Goal: Check status: Check status

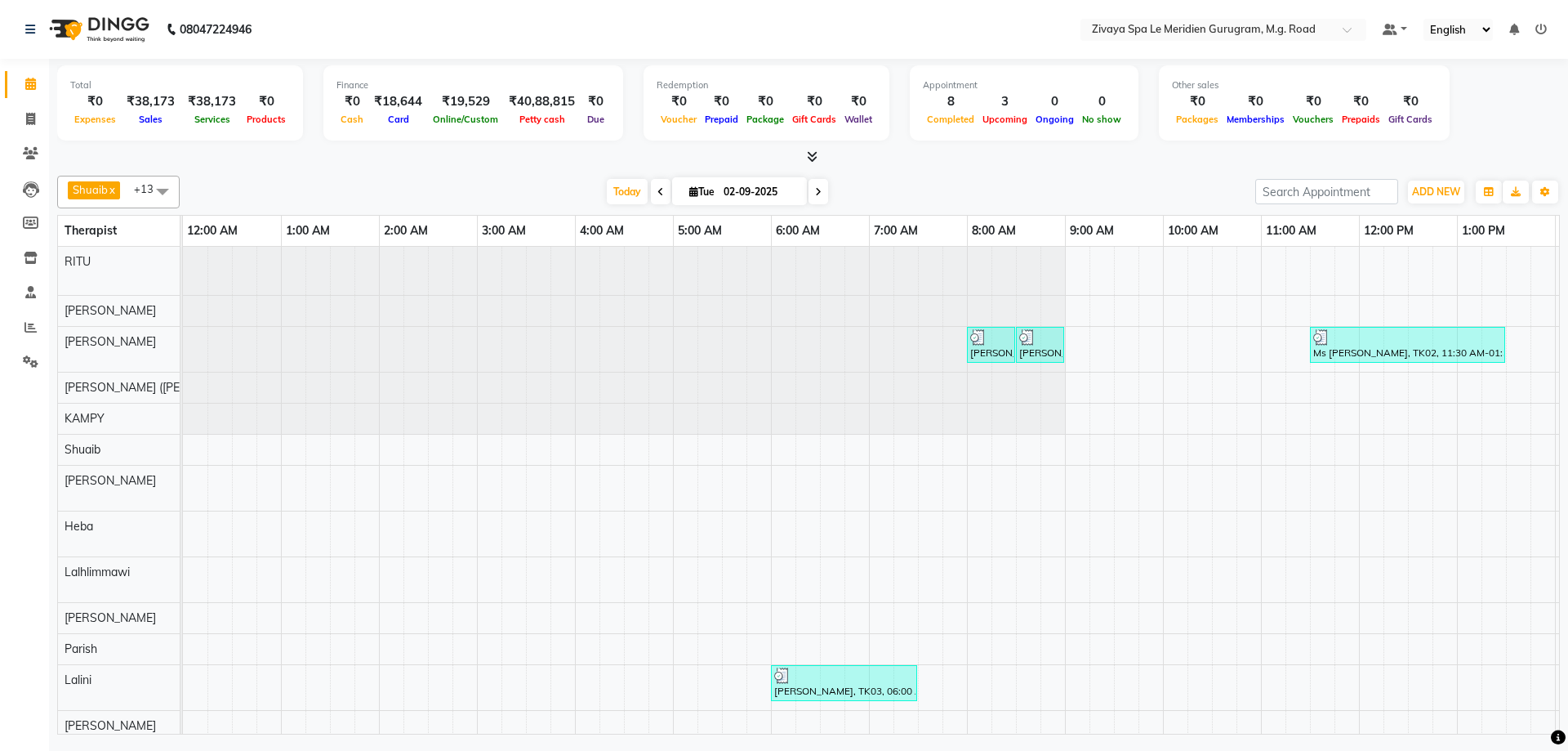
scroll to position [51, 988]
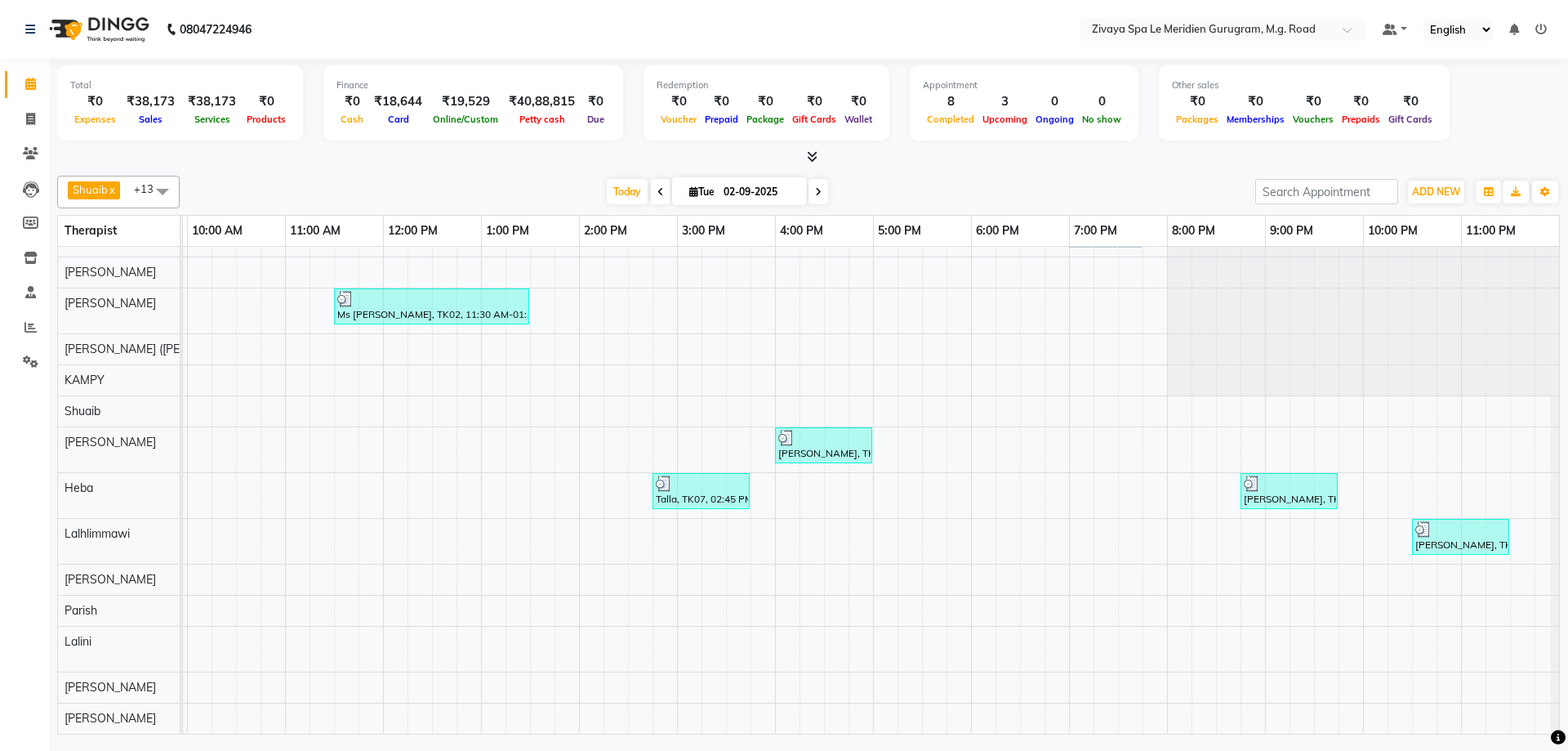
click at [815, 192] on icon at bounding box center [818, 192] width 7 height 10
type input "[DATE]"
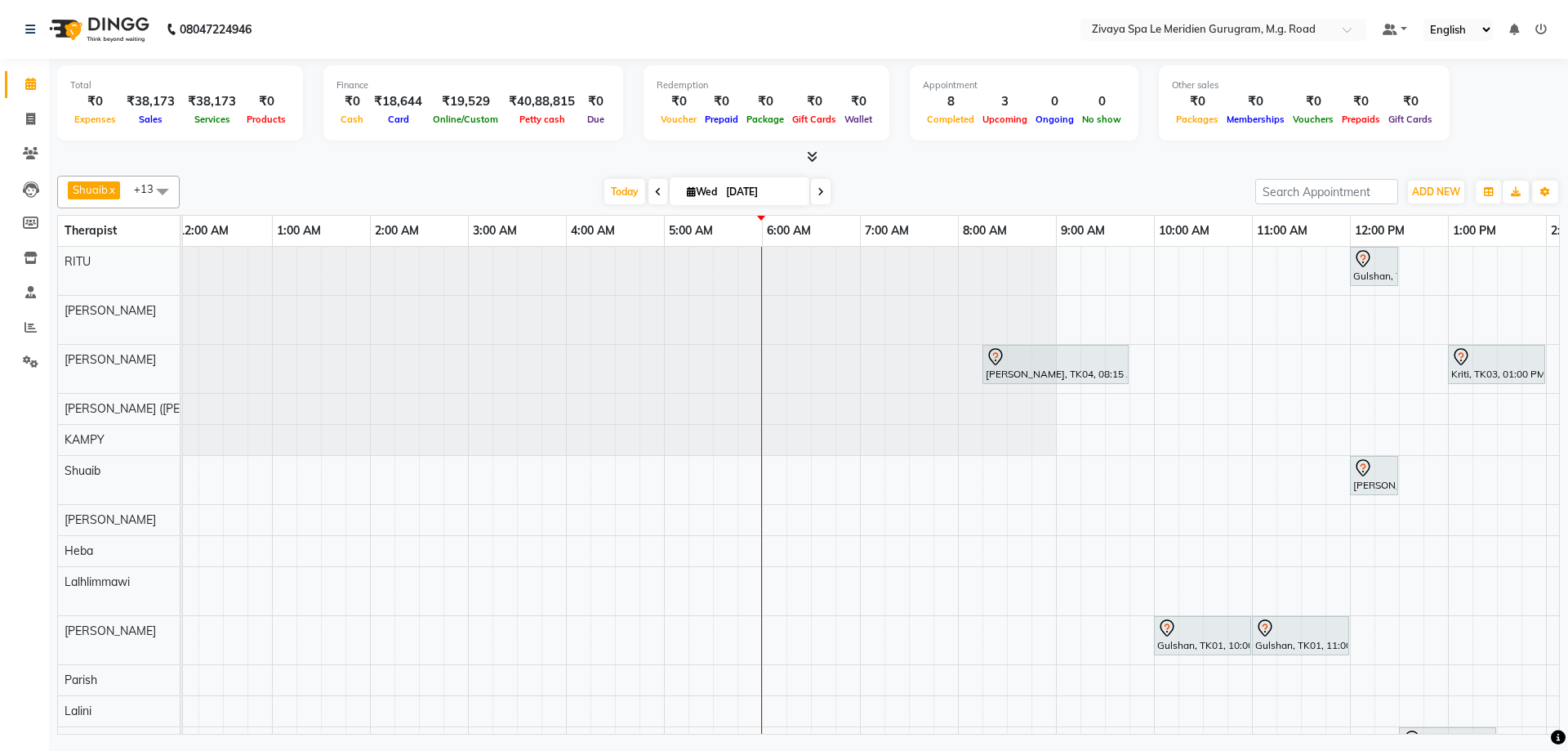
scroll to position [0, 0]
click at [1026, 352] on div at bounding box center [1064, 357] width 140 height 20
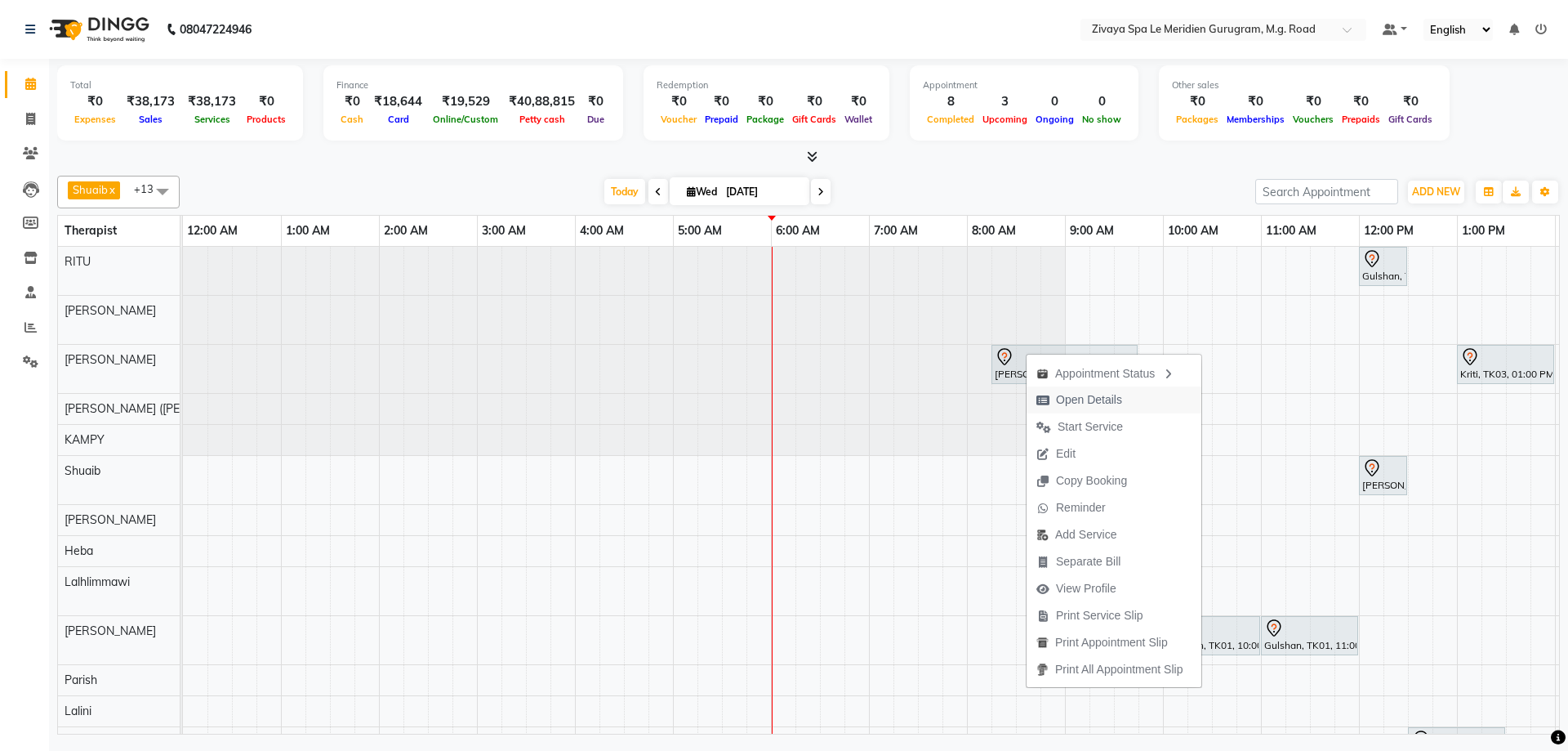
click at [1073, 395] on span "Open Details" at bounding box center [1089, 400] width 66 height 17
select select "7"
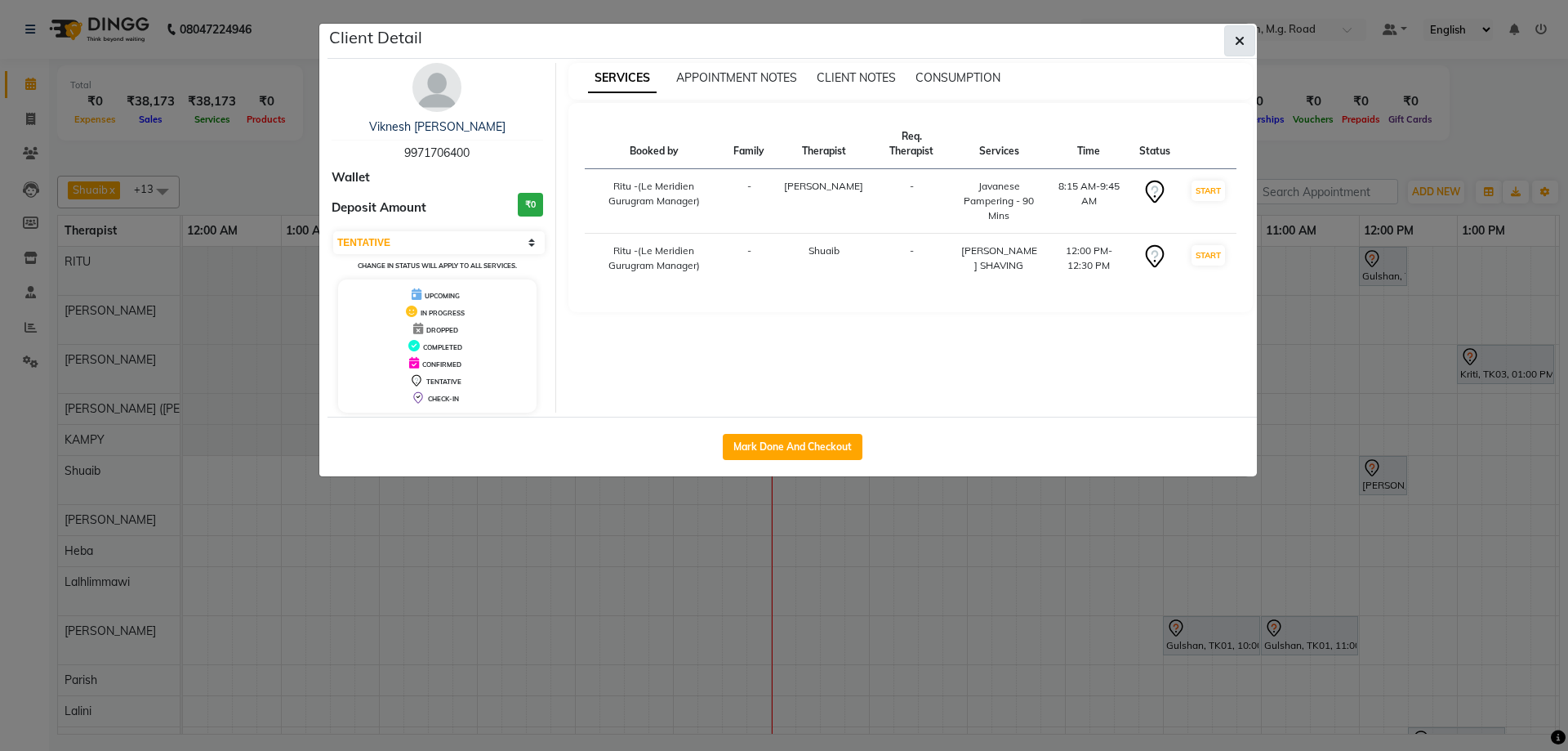
click at [1242, 34] on span "button" at bounding box center [1240, 41] width 10 height 16
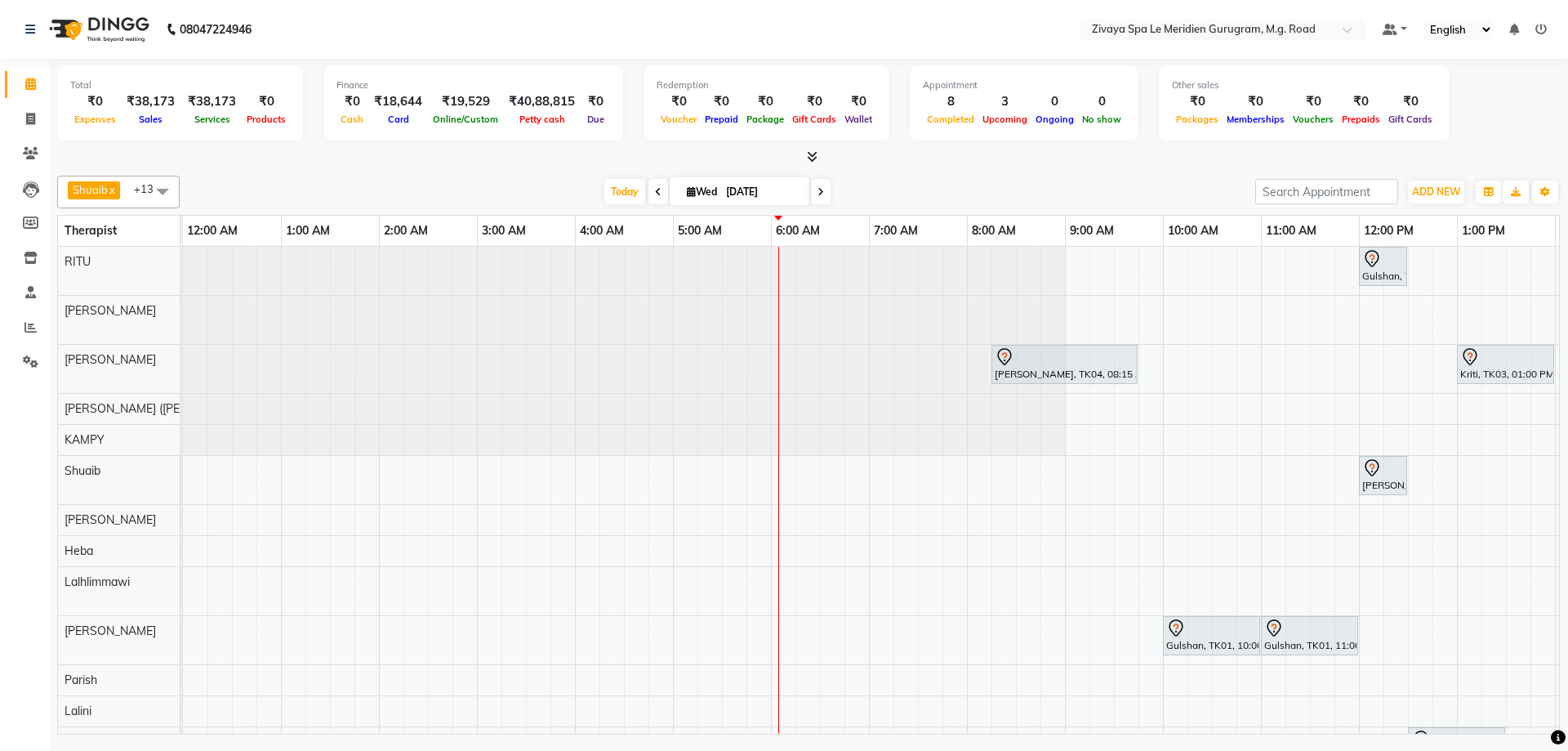
click at [1002, 362] on icon at bounding box center [1004, 356] width 14 height 17
click at [975, 744] on div "08047224946 Select Location × Zivaya Spa Le Meridien Gurugram, M.g. Road Defaul…" at bounding box center [784, 375] width 1568 height 751
click at [1017, 364] on div at bounding box center [1064, 357] width 140 height 20
click at [1085, 413] on span "Open Details" at bounding box center [1080, 411] width 66 height 17
select select "7"
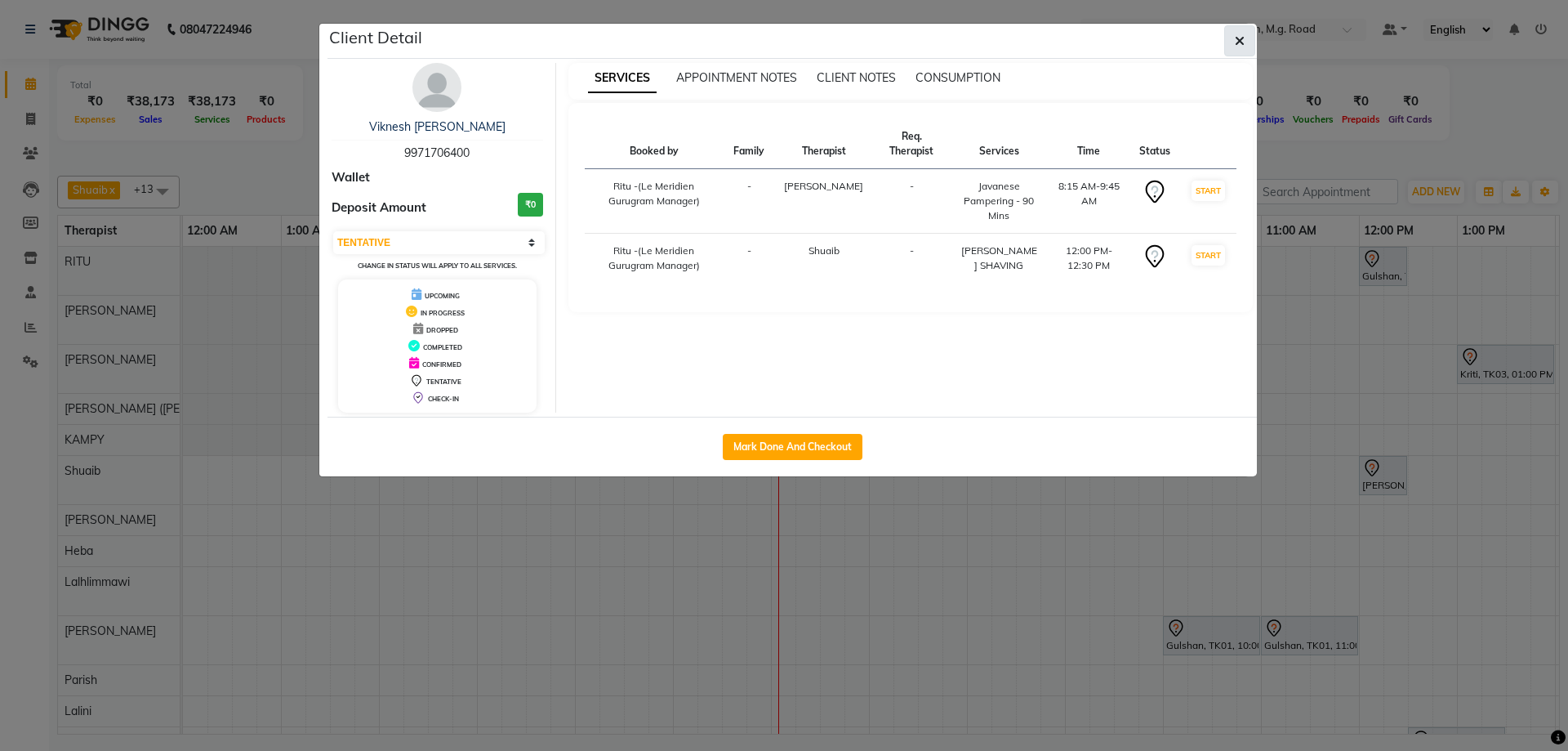
click at [1242, 38] on icon "button" at bounding box center [1240, 41] width 10 height 13
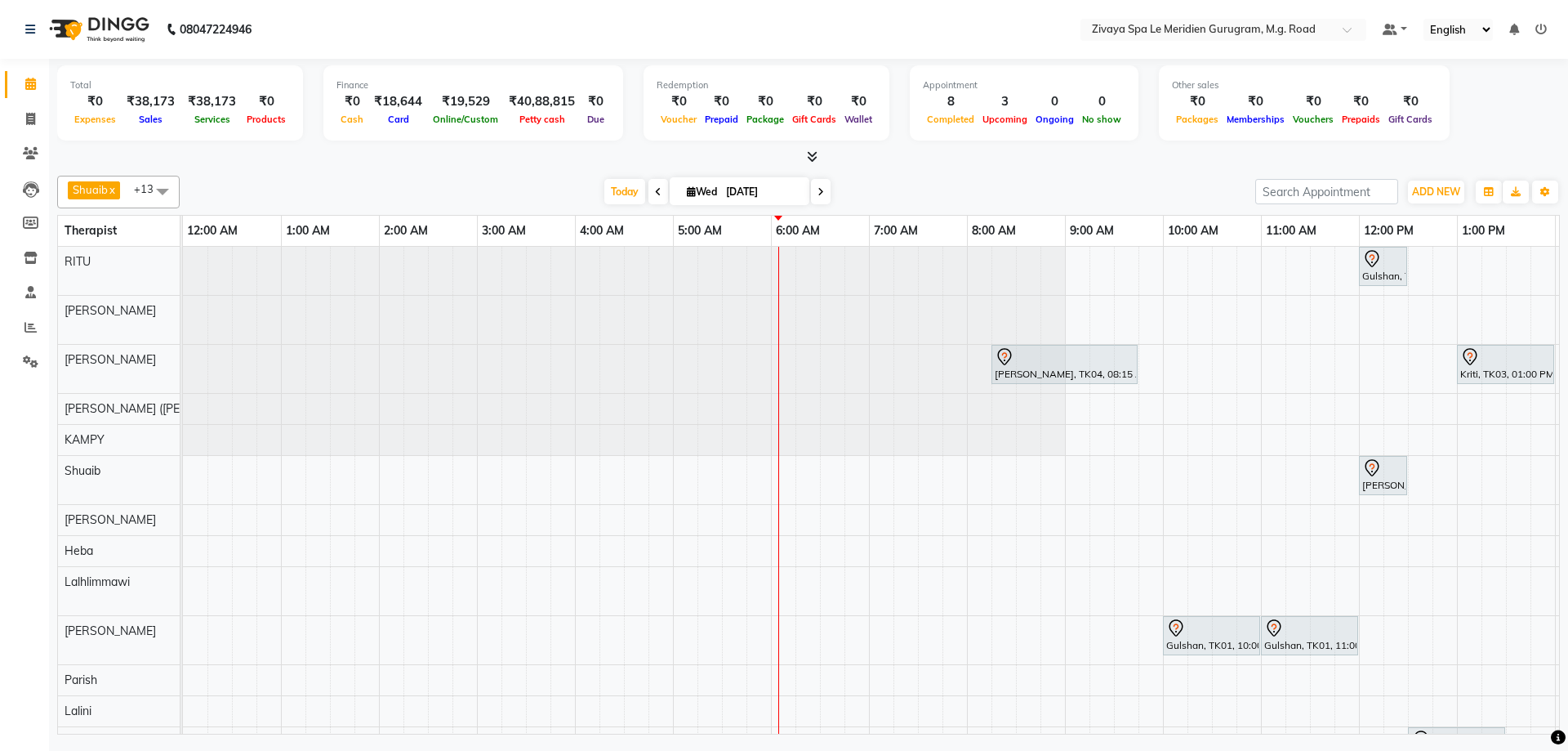
click at [1017, 365] on div at bounding box center [1064, 357] width 140 height 20
click at [1063, 409] on span "Open Details" at bounding box center [1080, 413] width 66 height 17
select select "7"
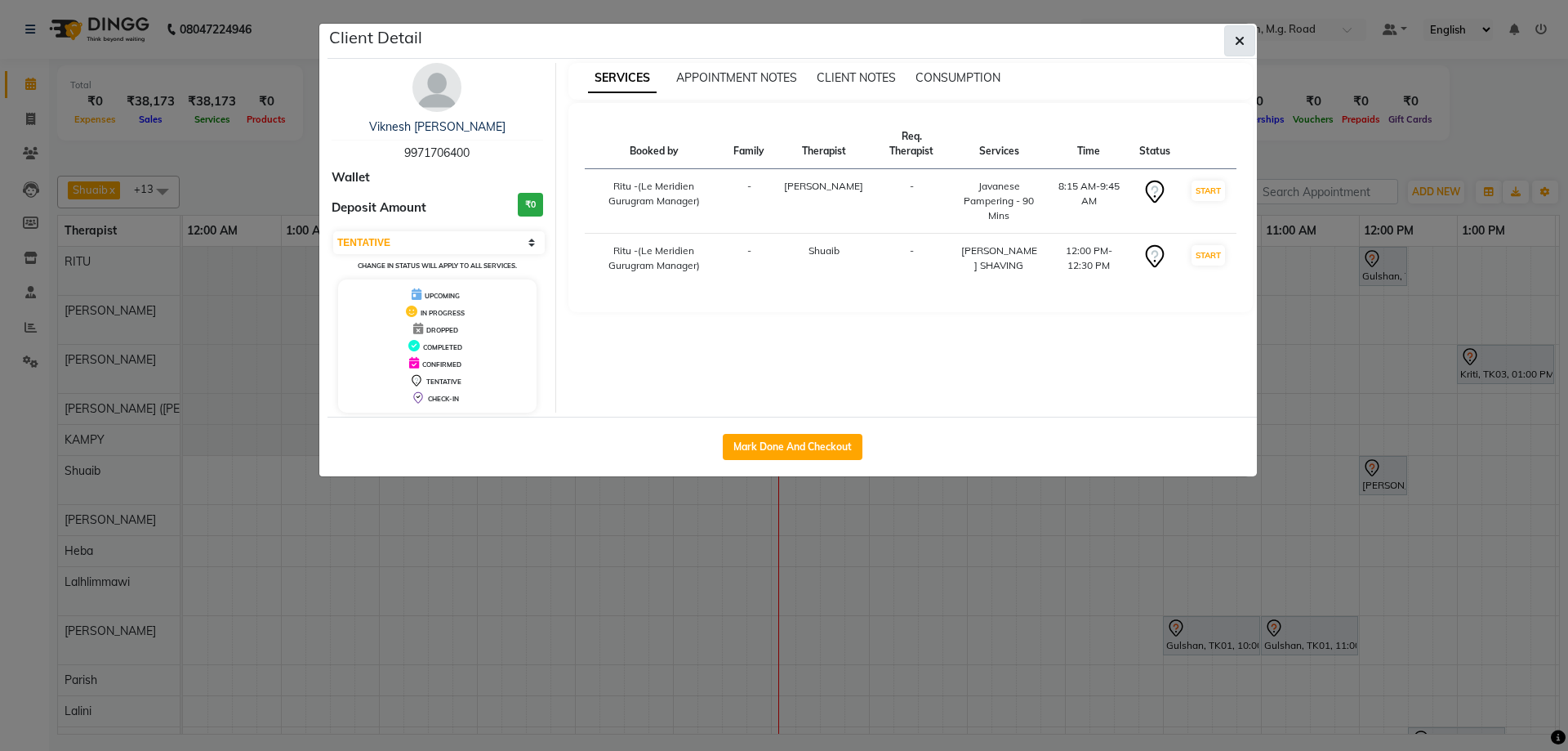
click at [1236, 48] on span "button" at bounding box center [1240, 41] width 10 height 16
